Goal: Information Seeking & Learning: Learn about a topic

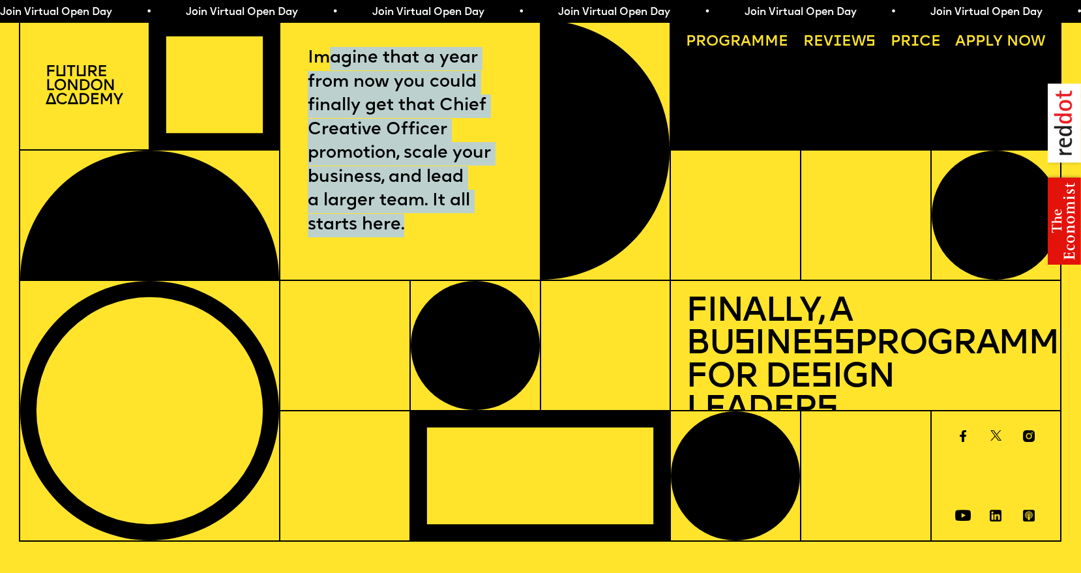
drag, startPoint x: 326, startPoint y: 59, endPoint x: 430, endPoint y: 267, distance: 232.2
click at [426, 269] on div "Imagine that a year from now you could finally get that Chief Creative Officer …" at bounding box center [410, 150] width 260 height 261
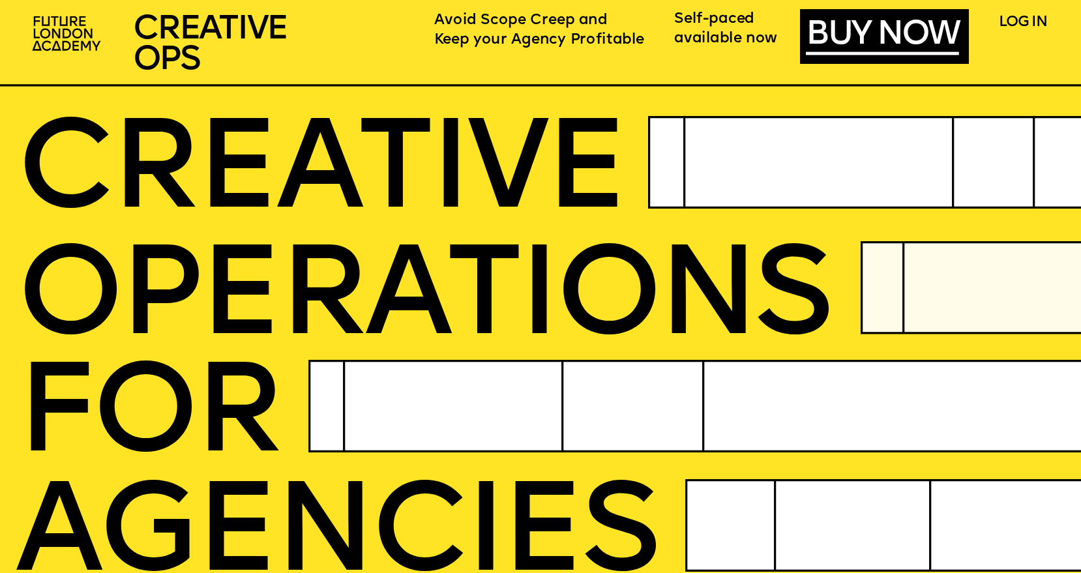
scroll to position [8, 0]
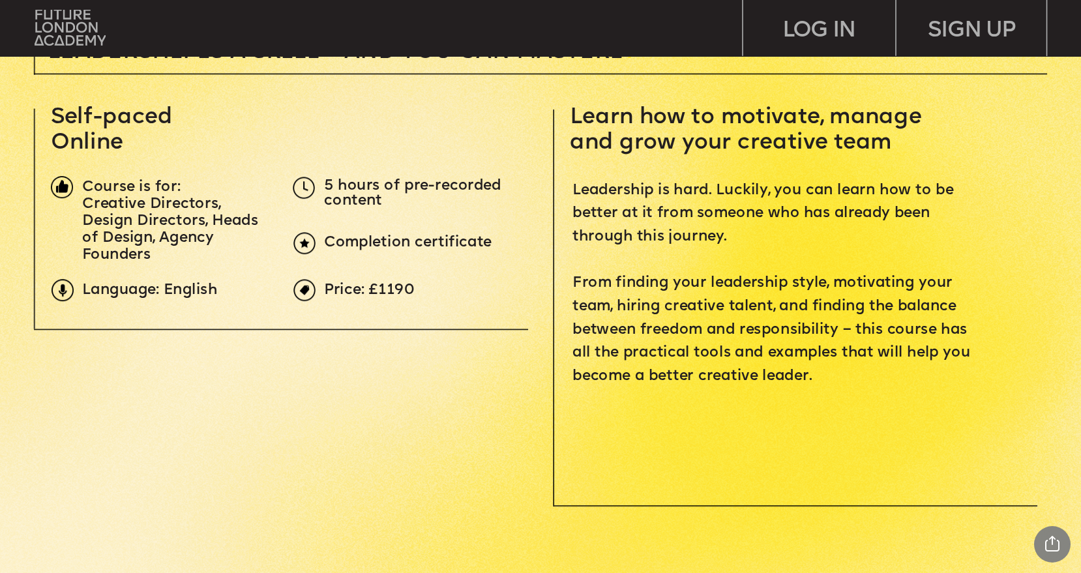
scroll to position [485, 0]
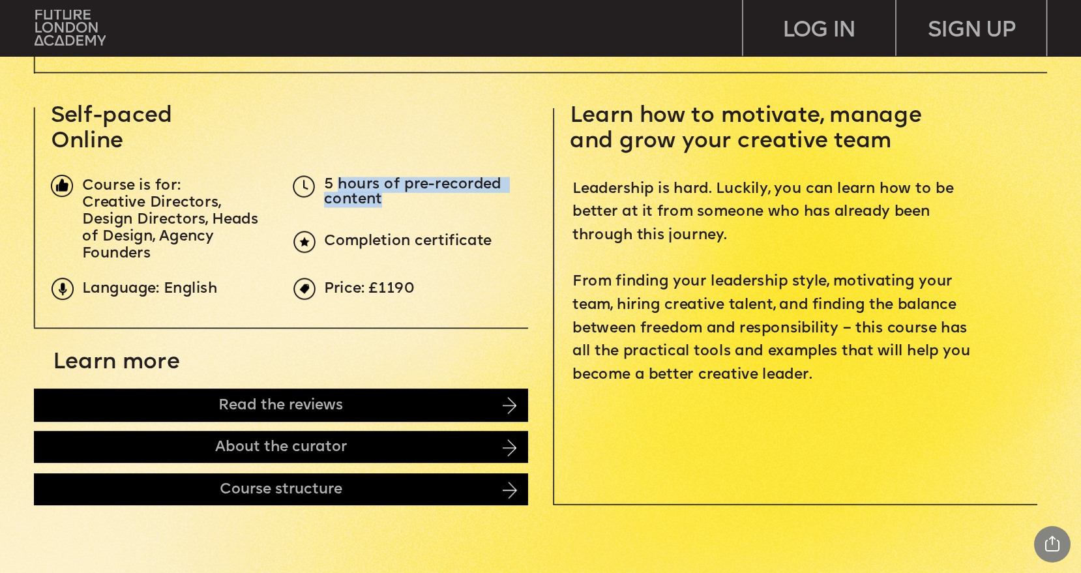
drag, startPoint x: 339, startPoint y: 184, endPoint x: 419, endPoint y: 201, distance: 81.3
click at [419, 201] on p "5 hours of pre-recorded content" at bounding box center [427, 192] width 206 height 29
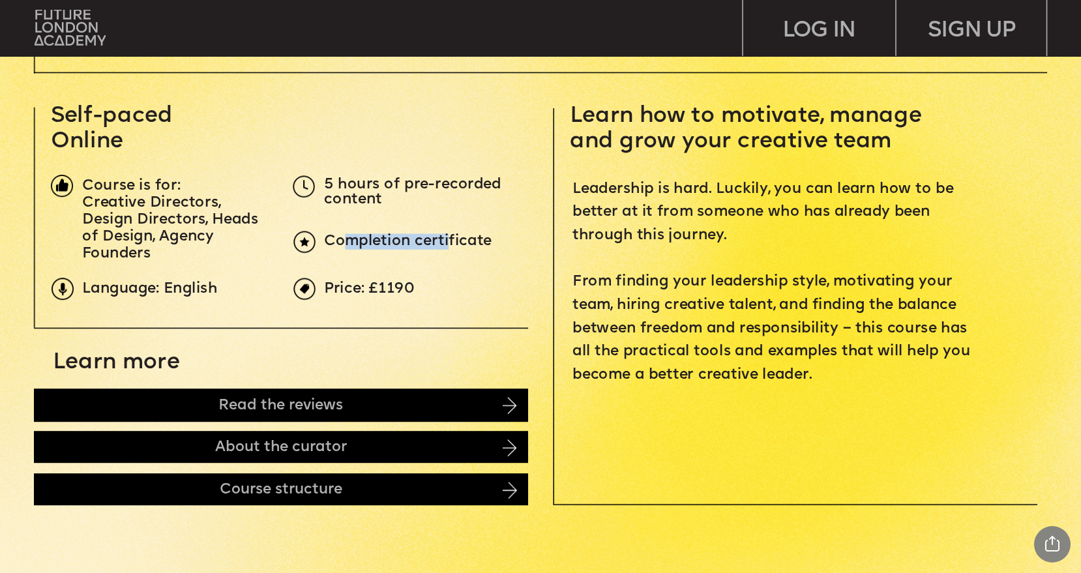
drag, startPoint x: 350, startPoint y: 243, endPoint x: 448, endPoint y: 241, distance: 97.9
click at [448, 241] on span "Completion certificate" at bounding box center [408, 242] width 168 height 16
drag, startPoint x: 129, startPoint y: 291, endPoint x: 223, endPoint y: 293, distance: 93.9
click at [223, 293] on p "Language: English" at bounding box center [156, 289] width 149 height 15
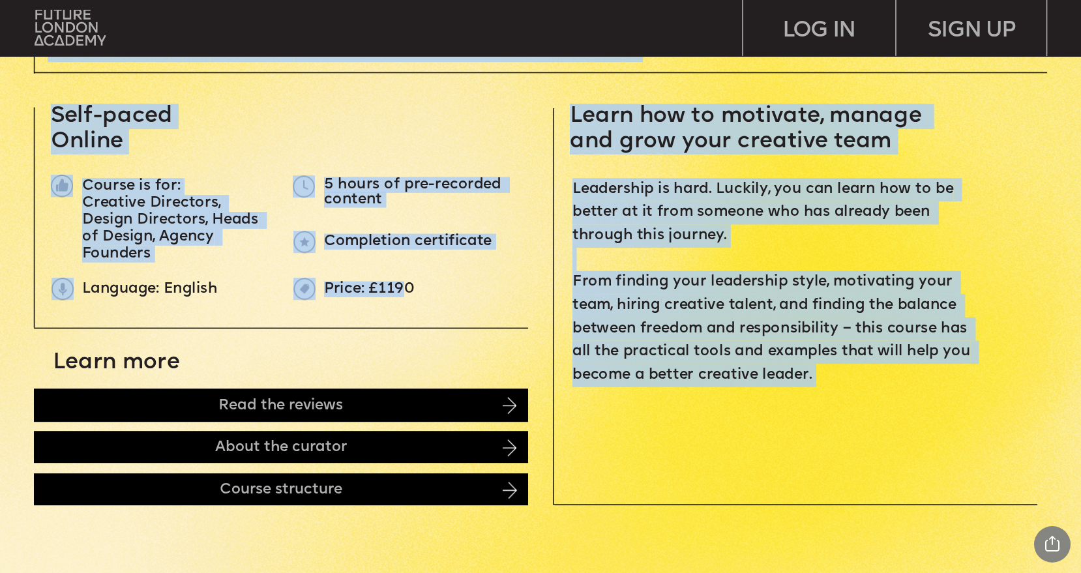
drag, startPoint x: 363, startPoint y: 288, endPoint x: 319, endPoint y: 284, distance: 44.5
click at [142, 219] on span "Creative Directors, Design Directors, Heads of Design, Agency Founders" at bounding box center [172, 228] width 181 height 67
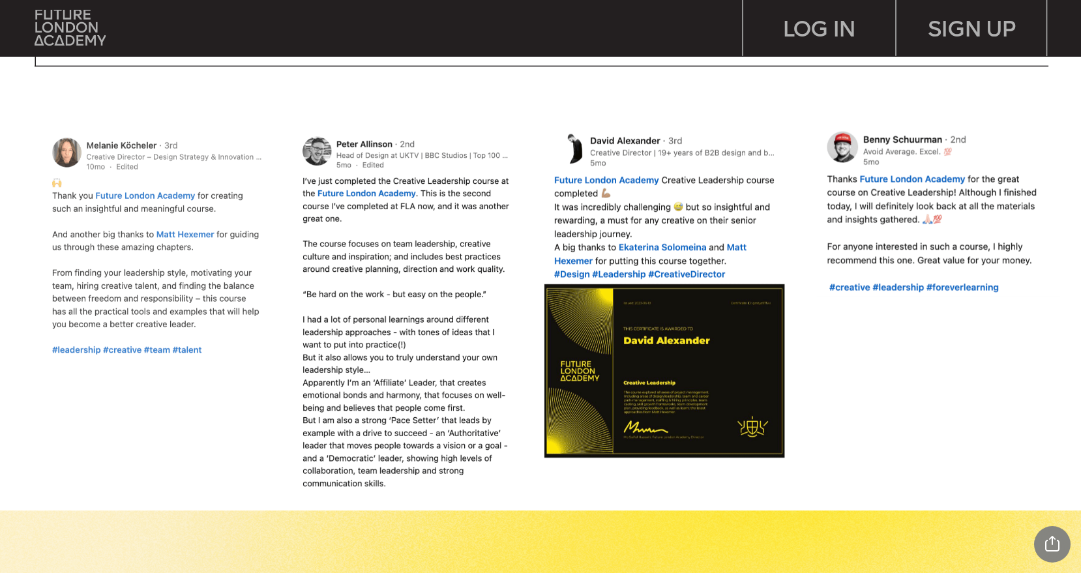
scroll to position [1223, 0]
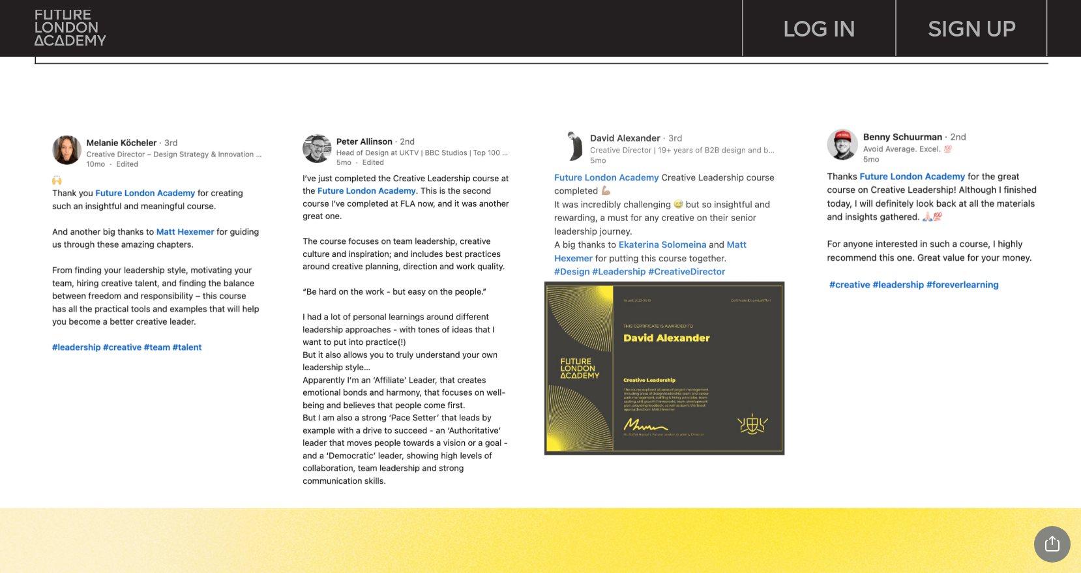
click at [672, 385] on img at bounding box center [664, 294] width 247 height 335
